Goal: Task Accomplishment & Management: Manage account settings

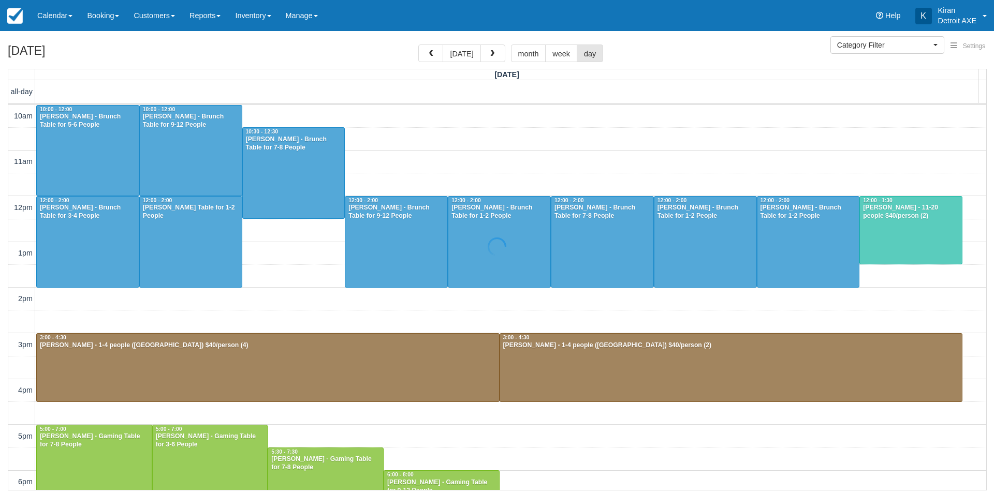
select select
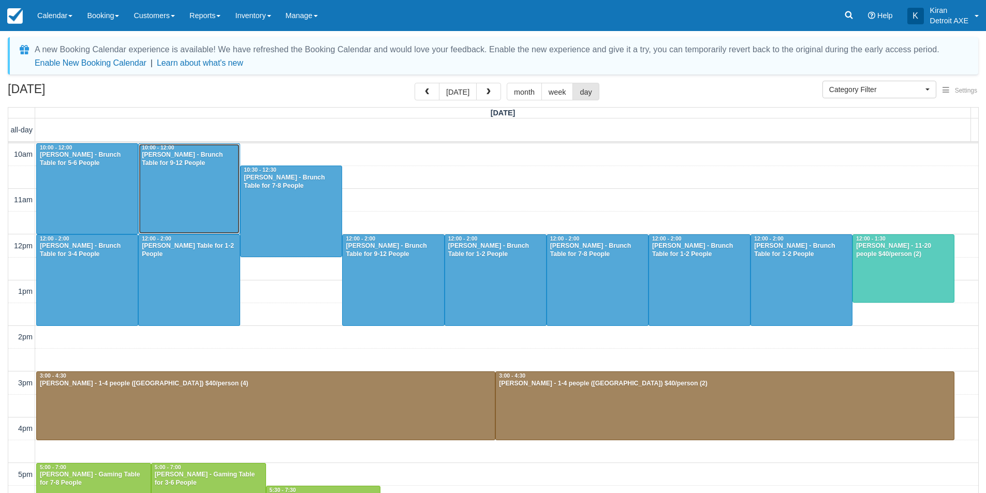
click at [208, 165] on div "[PERSON_NAME] - Brunch Table for 9-12 People" at bounding box center [189, 159] width 96 height 17
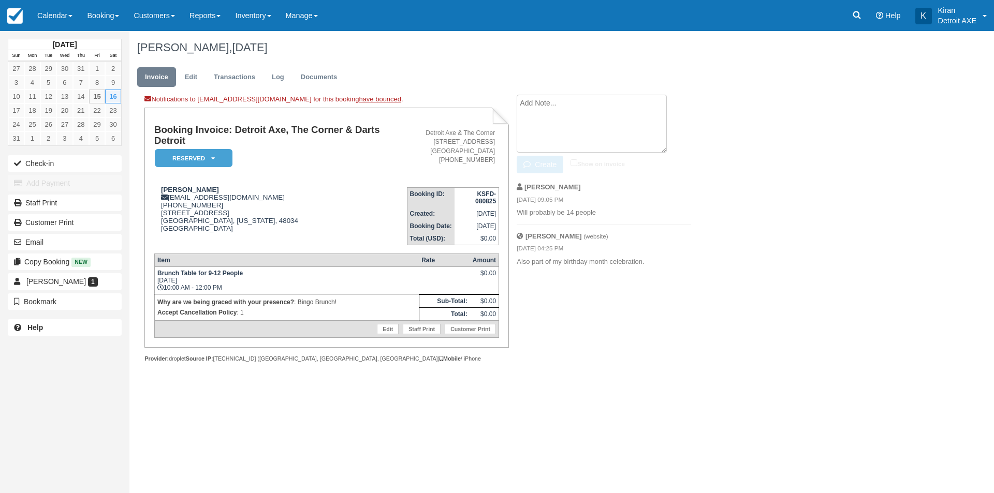
click at [592, 112] on textarea at bounding box center [592, 124] width 150 height 58
type textarea "13 final count - add extra chair"
click at [535, 169] on button "Create" at bounding box center [540, 165] width 47 height 18
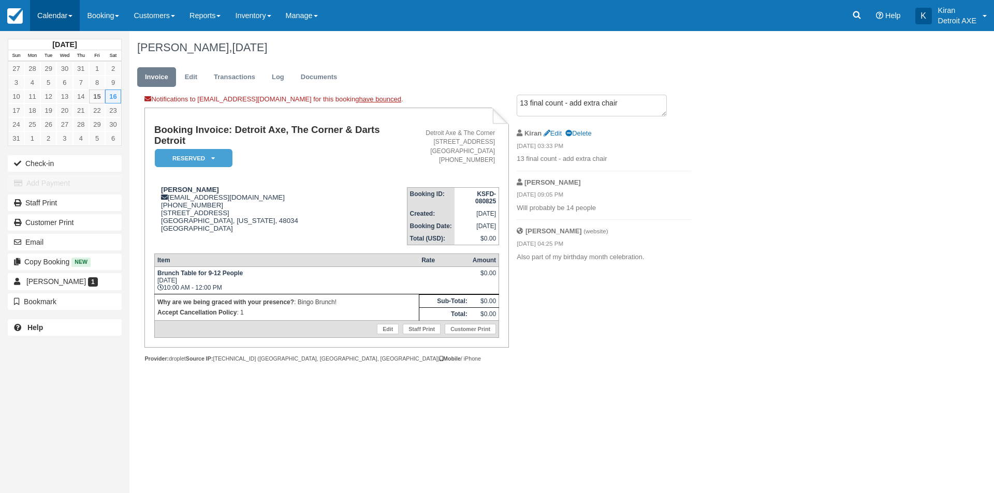
click at [68, 13] on link "Calendar" at bounding box center [55, 15] width 50 height 31
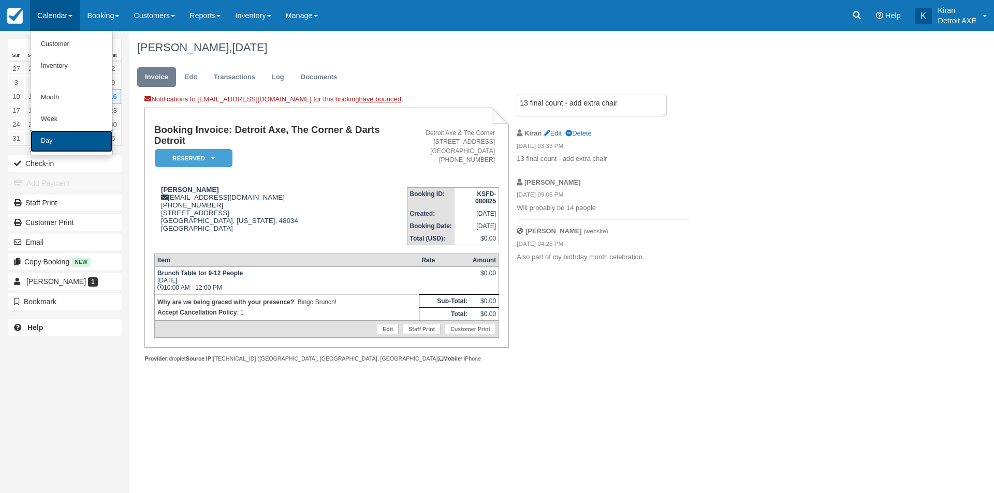
click at [57, 146] on link "Day" at bounding box center [72, 141] width 82 height 22
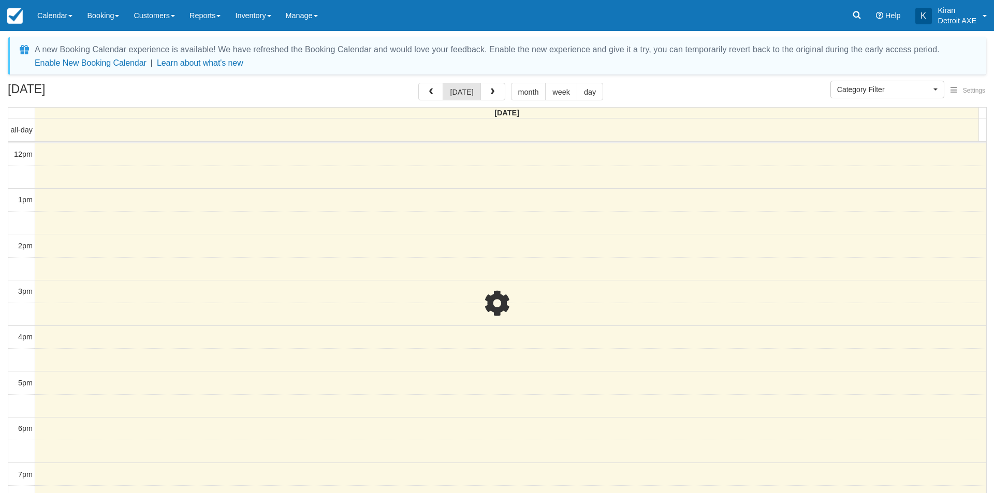
select select
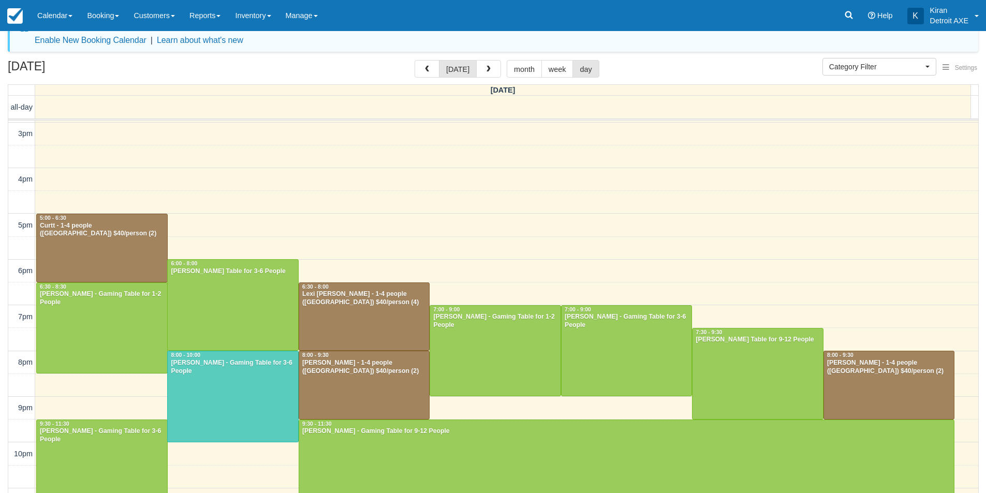
scroll to position [43, 0]
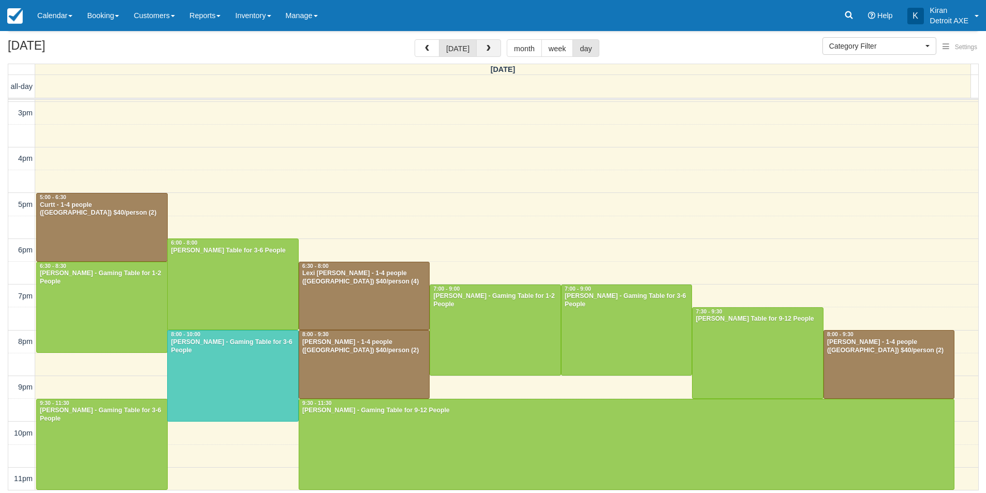
click at [497, 48] on button "button" at bounding box center [488, 48] width 25 height 18
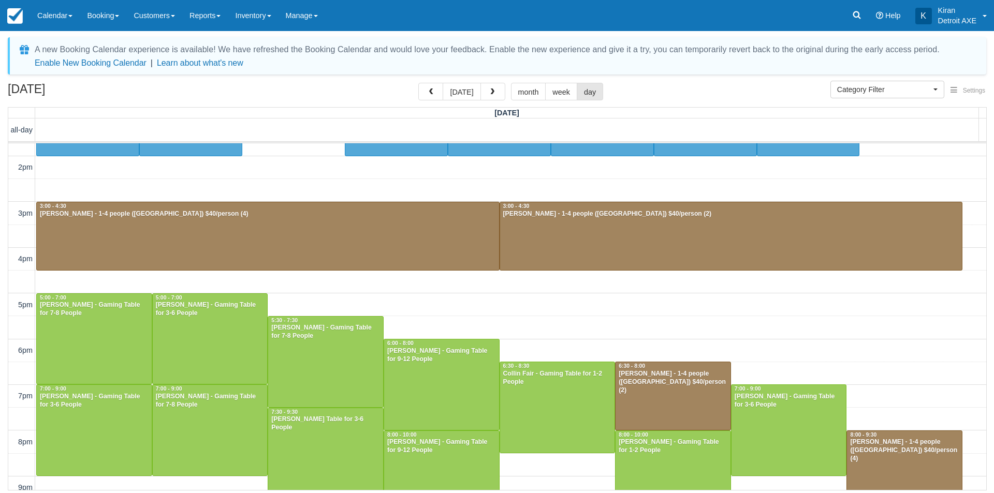
scroll to position [167, 0]
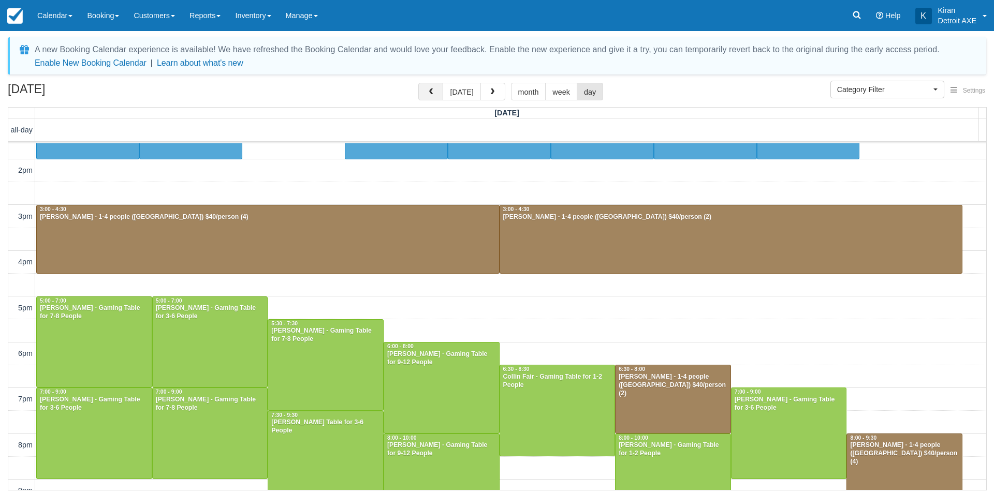
click at [439, 95] on button "button" at bounding box center [430, 92] width 25 height 18
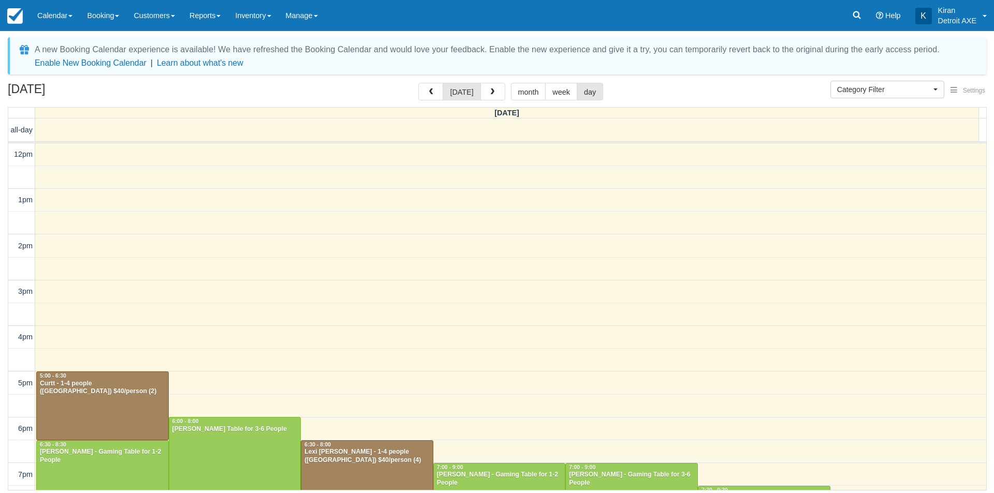
scroll to position [179, 0]
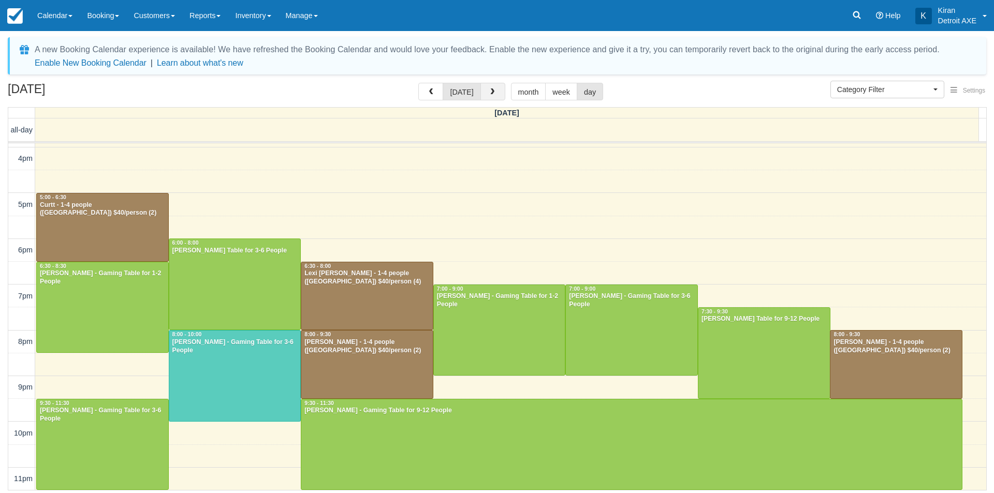
click at [493, 95] on span "button" at bounding box center [492, 92] width 7 height 7
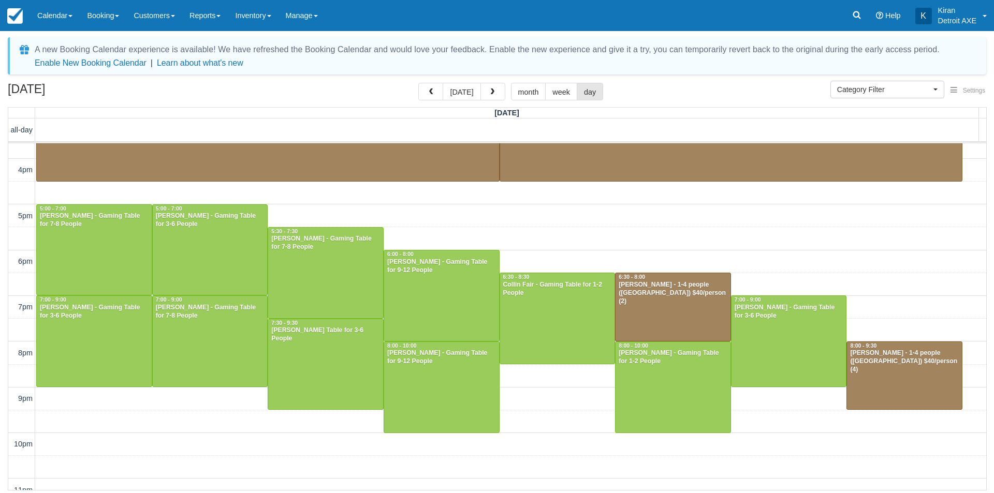
scroll to position [270, 0]
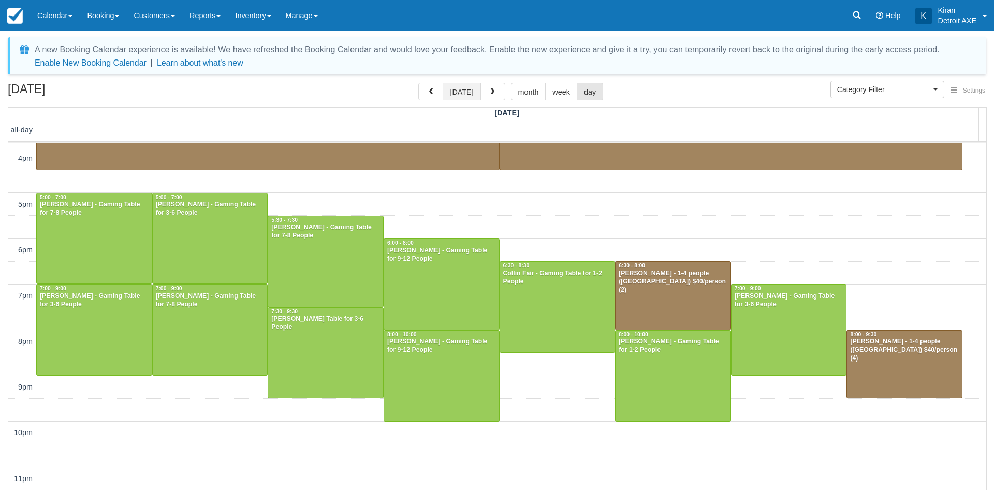
click at [469, 93] on button "[DATE]" at bounding box center [462, 92] width 38 height 18
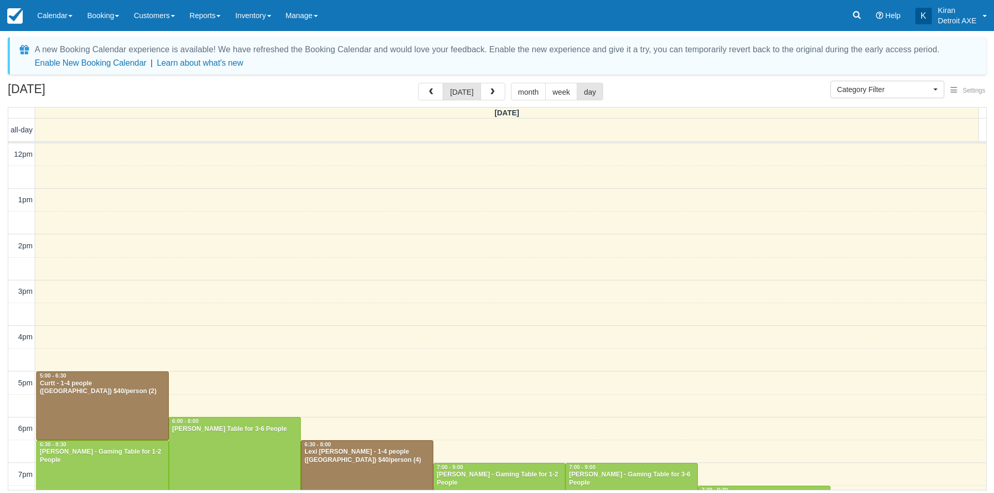
scroll to position [179, 0]
